Goal: Task Accomplishment & Management: Manage account settings

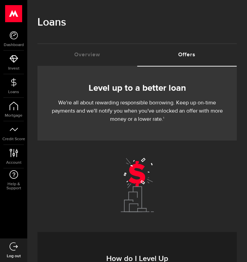
click at [137, 100] on p "We're all about rewarding responsible borrowing. Keep up on-time payments and w…" at bounding box center [137, 111] width 179 height 25
click at [12, 90] on span "Loans" at bounding box center [13, 92] width 27 height 4
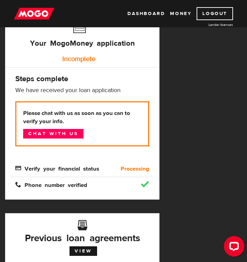
scroll to position [102, 0]
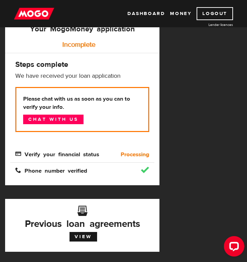
click at [136, 155] on b "Processing" at bounding box center [135, 154] width 29 height 8
click at [79, 170] on span "Phone number verified" at bounding box center [51, 170] width 72 height 6
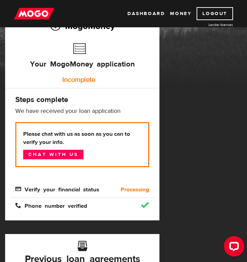
scroll to position [0, 0]
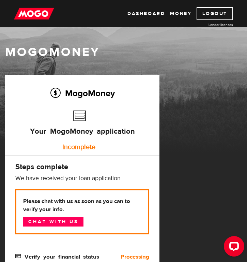
click at [141, 20] on div "Dashboard Money Logout Lender licences Dashboard Money Logout Lender licences" at bounding box center [123, 13] width 247 height 27
click at [142, 15] on link "Dashboard" at bounding box center [147, 13] width 38 height 13
click at [211, 14] on link "Logout" at bounding box center [215, 13] width 36 height 13
